Goal: Information Seeking & Learning: Find specific fact

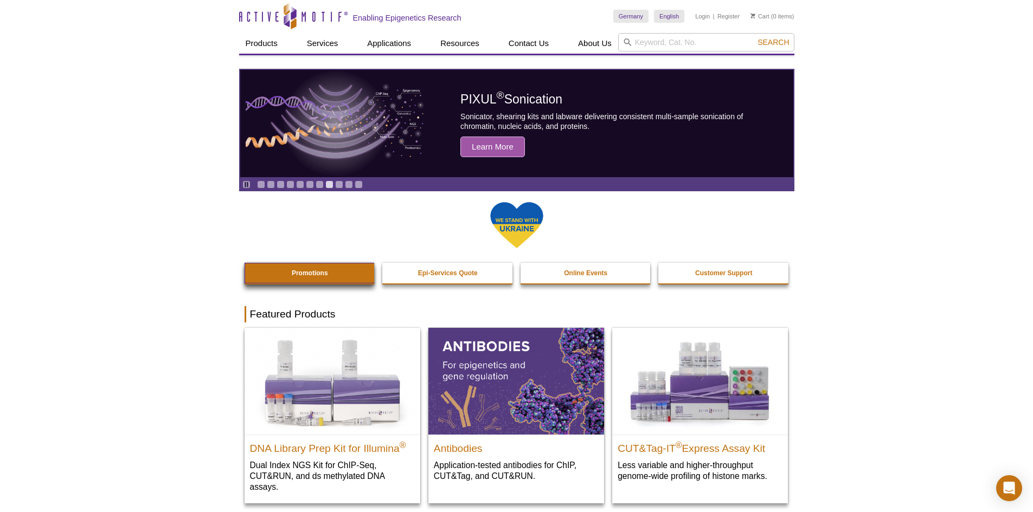
click at [337, 281] on link "Promotions" at bounding box center [309, 273] width 131 height 21
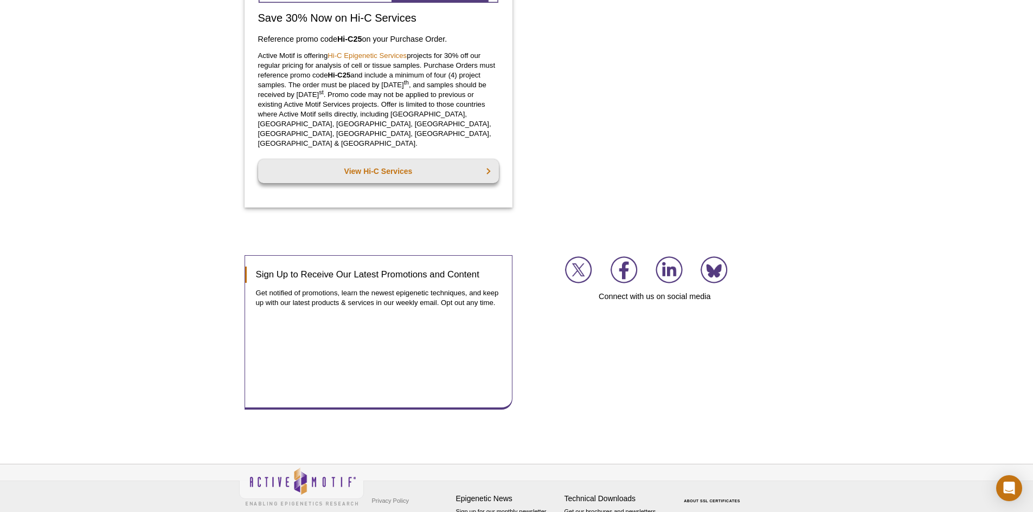
scroll to position [1409, 0]
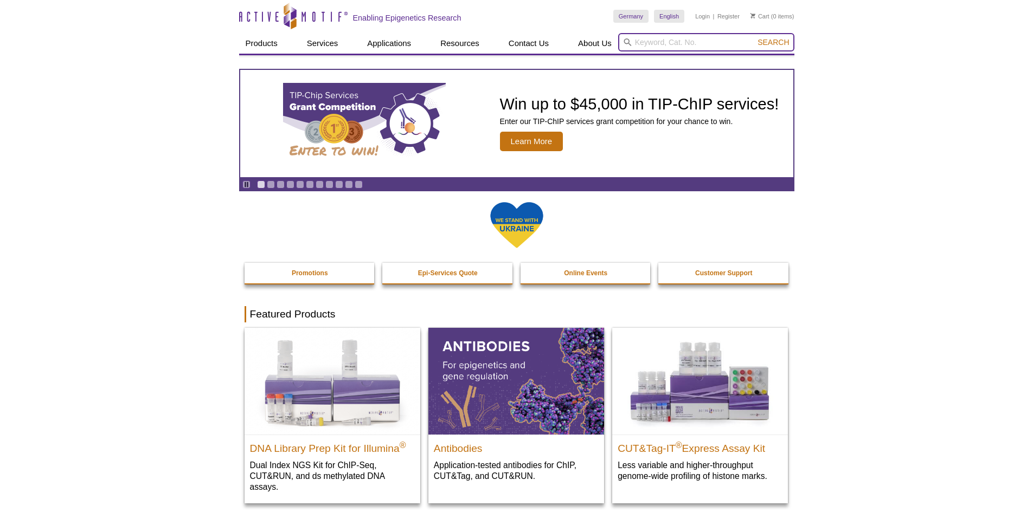
click at [668, 43] on input "search" at bounding box center [706, 42] width 176 height 18
paste input "53180"
type input "53180"
click at [754, 37] on button "Search" at bounding box center [773, 42] width 38 height 10
